Goal: Transaction & Acquisition: Purchase product/service

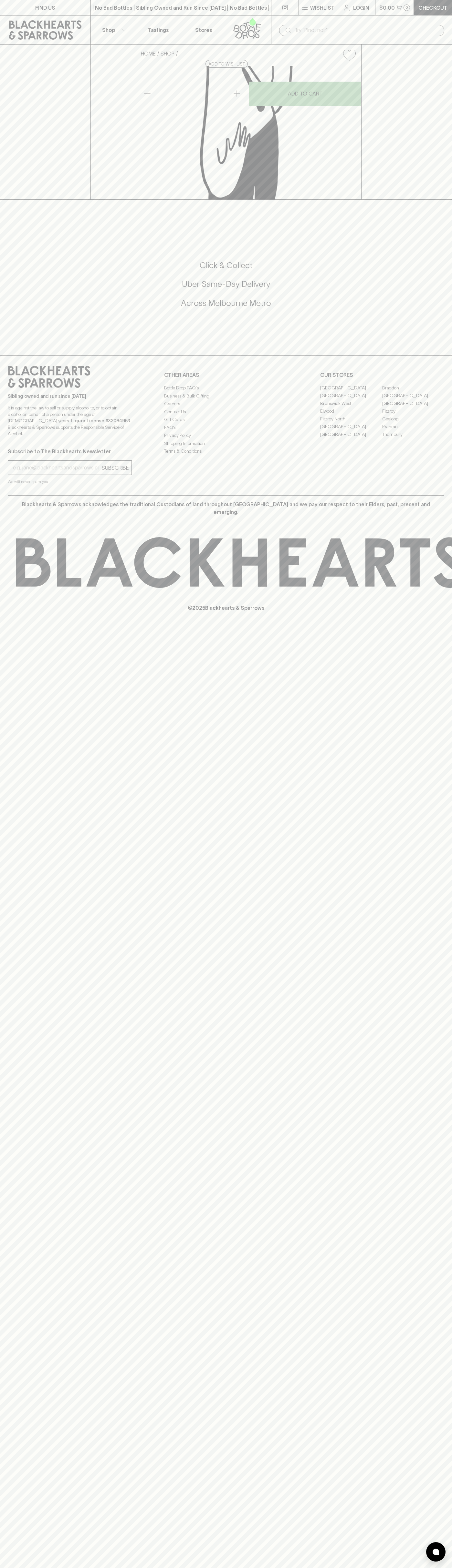
click at [429, 28] on input "text" at bounding box center [366, 30] width 144 height 10
click at [438, 899] on div "FIND US | No Bad Bottles | Sibling Owned and Run Since [DATE] | No Bad Bottles …" at bounding box center [226, 784] width 452 height 1568
click at [148, 1567] on html "FIND US | No Bad Bottles | Sibling Owned and Run Since [DATE] | No Bad Bottles …" at bounding box center [226, 784] width 452 height 1568
click at [10, 952] on div "FIND US | No Bad Bottles | Sibling Owned and Run Since [DATE] | No Bad Bottles …" at bounding box center [226, 784] width 452 height 1568
